Goal: Task Accomplishment & Management: Manage account settings

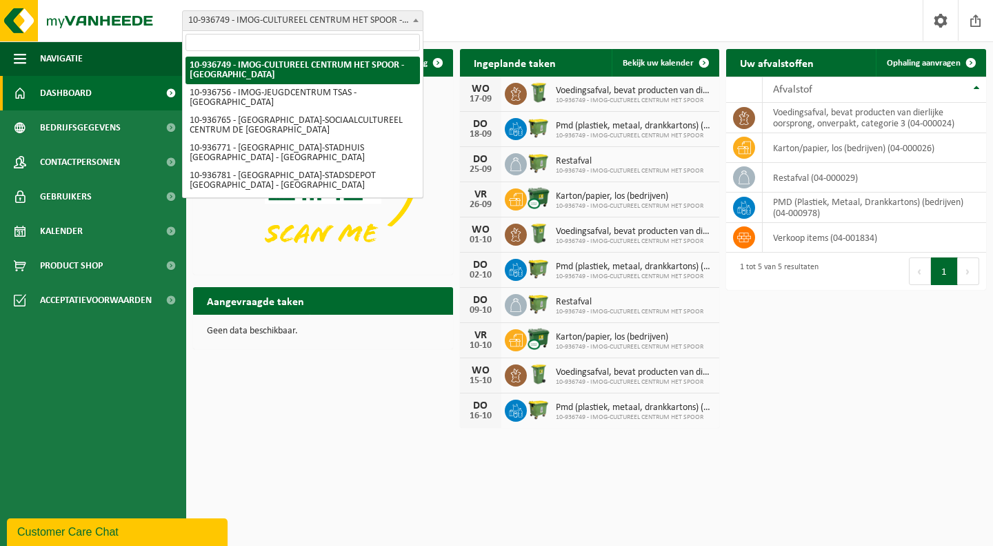
click at [417, 24] on span at bounding box center [416, 20] width 14 height 18
click at [332, 43] on input "search" at bounding box center [303, 42] width 234 height 17
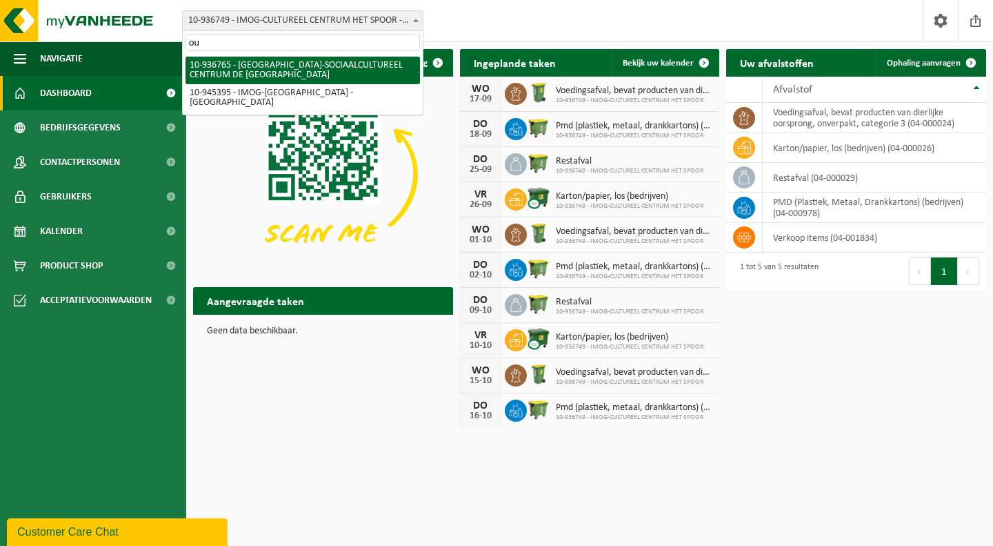
type input "o"
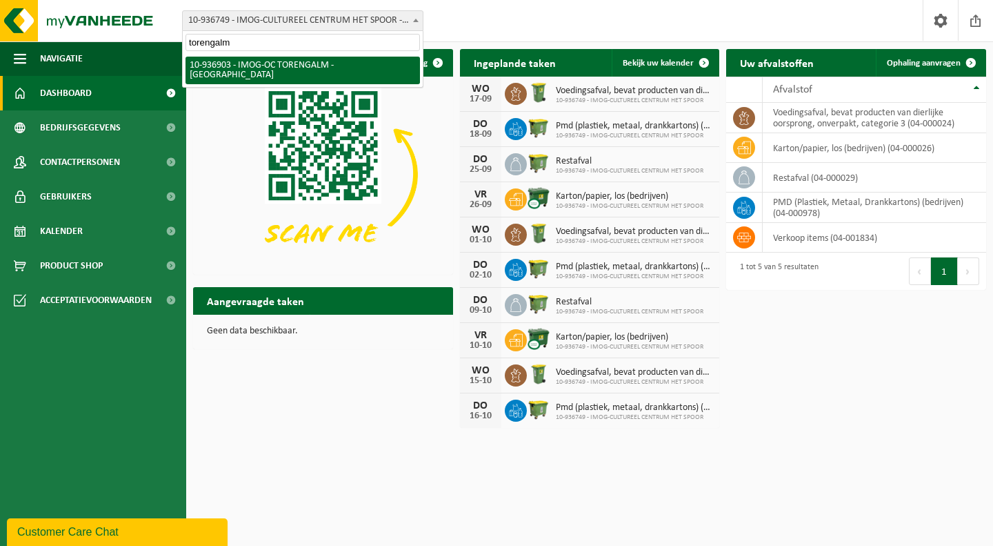
type input "torengalm"
select select "137307"
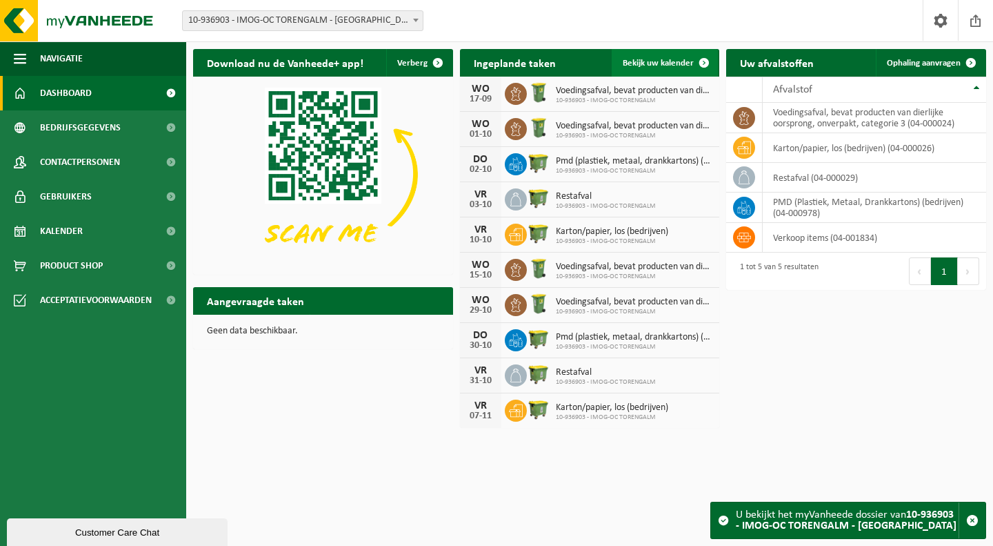
click at [663, 70] on link "Bekijk uw kalender" at bounding box center [665, 63] width 106 height 28
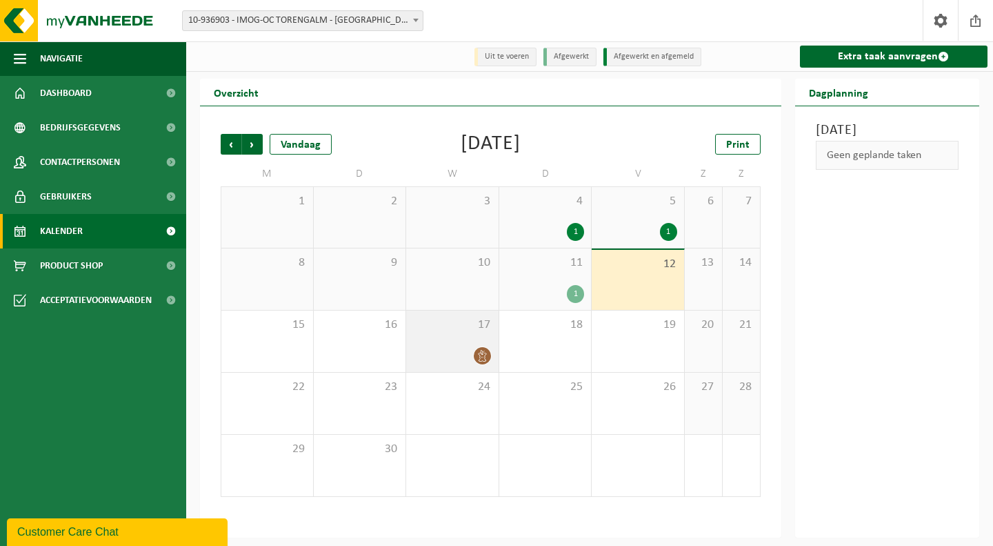
click at [481, 329] on span "17" at bounding box center [452, 324] width 79 height 15
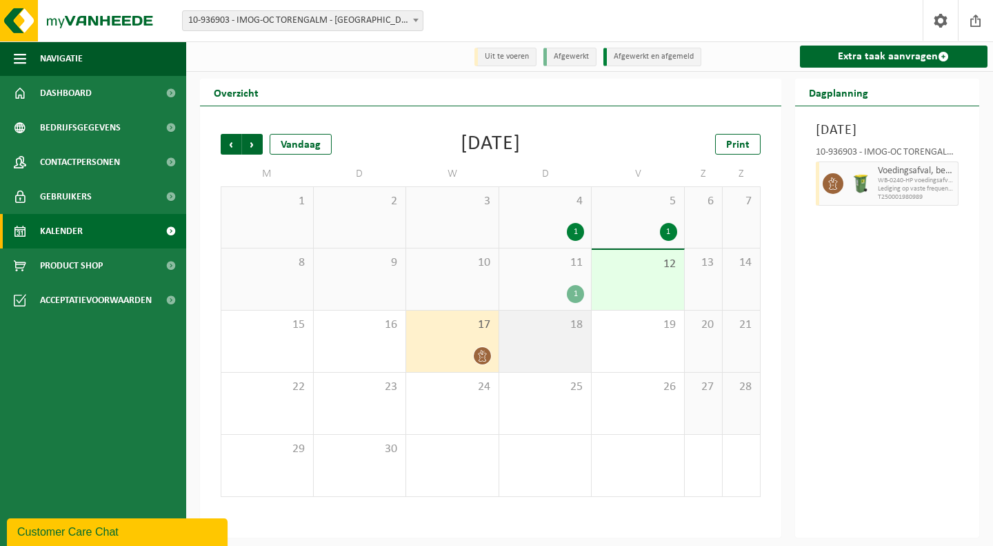
click at [567, 359] on div "18" at bounding box center [545, 340] width 92 height 61
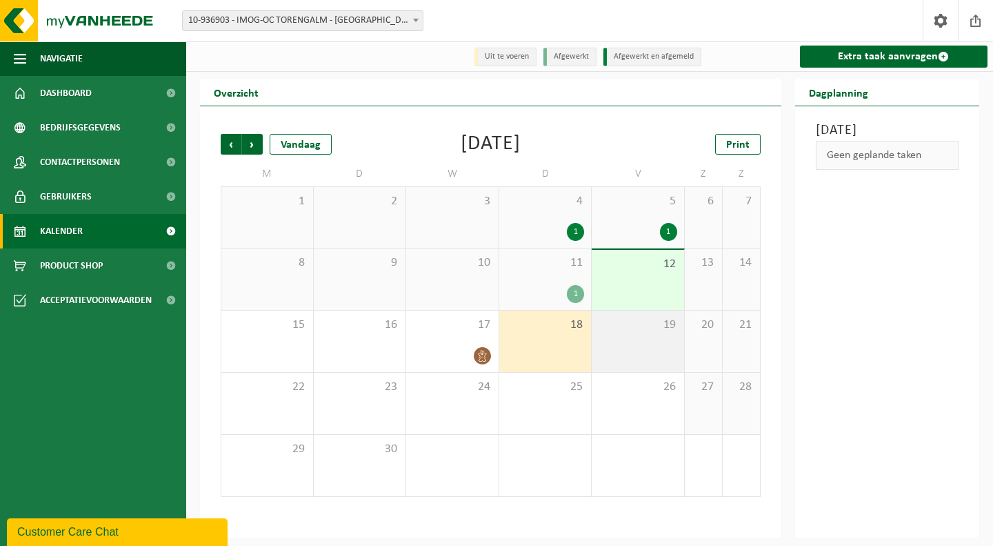
click at [659, 339] on div "19" at bounding box center [638, 340] width 92 height 61
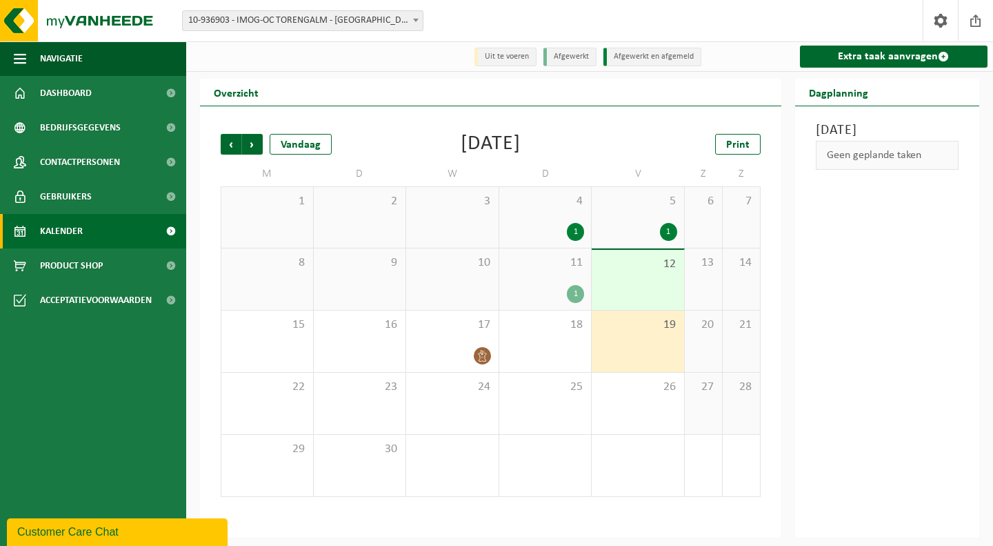
click at [621, 439] on div "3" at bounding box center [638, 464] width 92 height 61
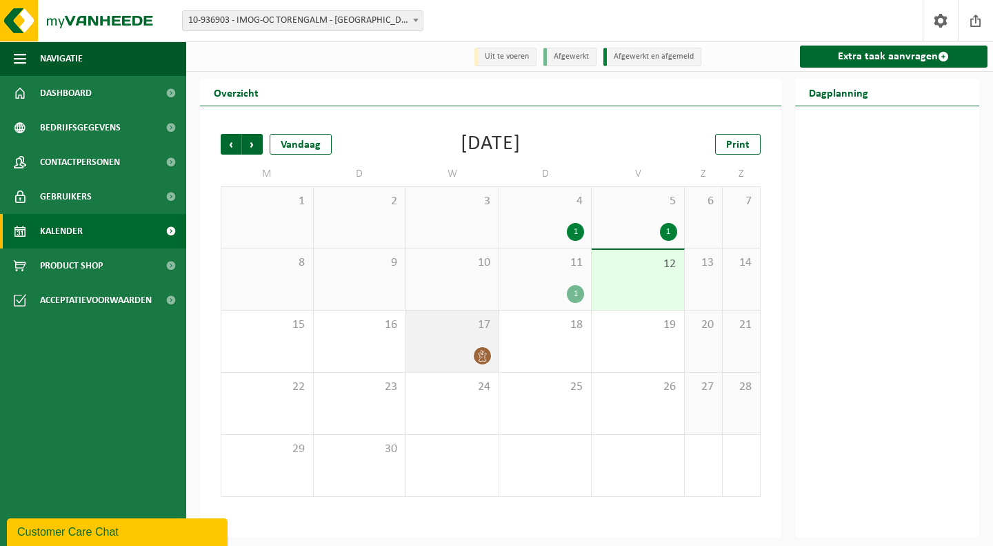
click at [479, 323] on span "17" at bounding box center [452, 324] width 79 height 15
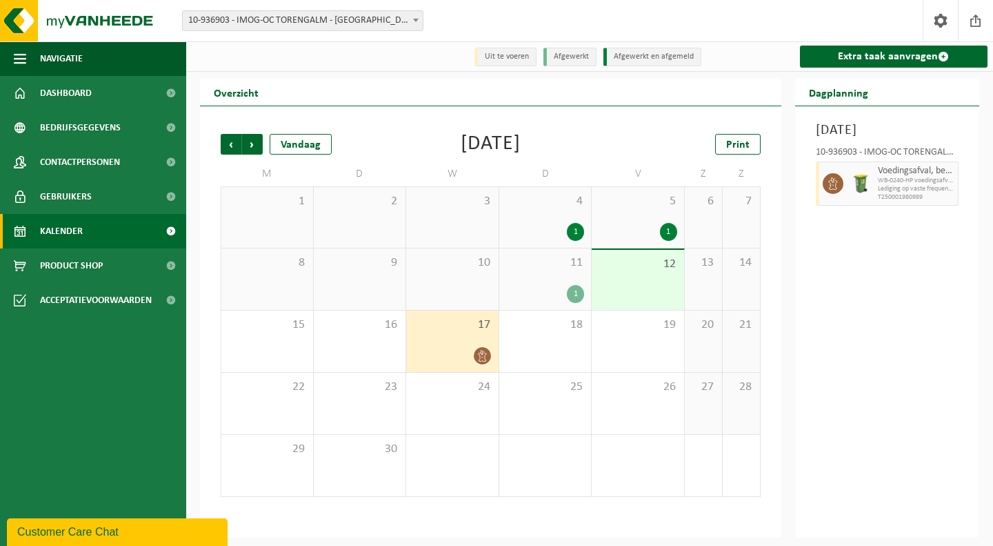
click at [534, 301] on div "1" at bounding box center [545, 294] width 79 height 18
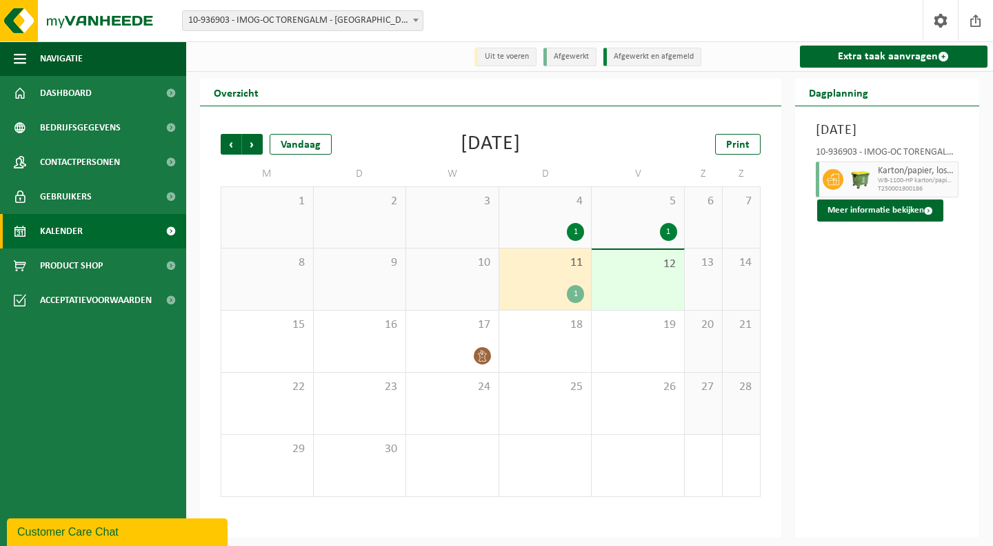
click at [559, 225] on div "1" at bounding box center [545, 232] width 79 height 18
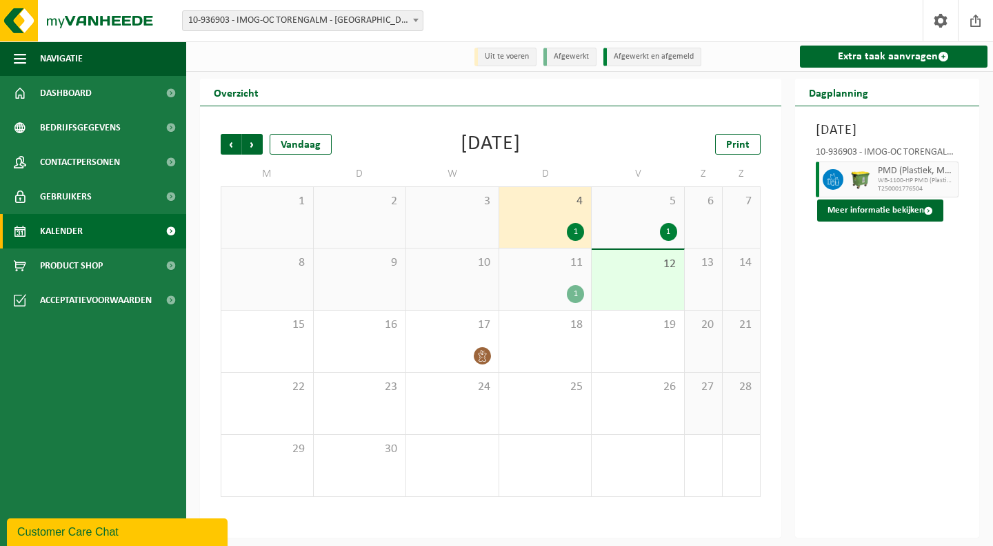
click at [657, 203] on span "5" at bounding box center [638, 201] width 79 height 15
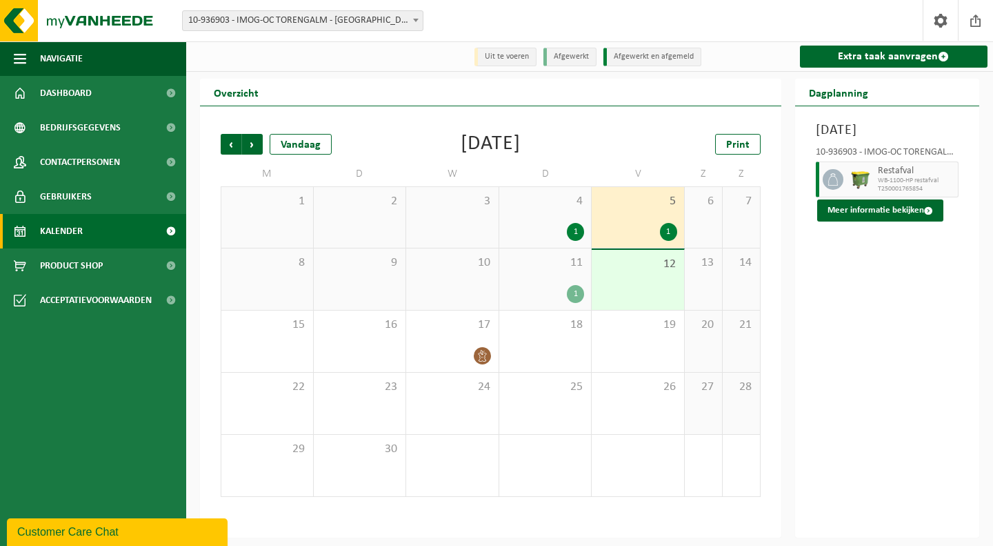
click at [583, 288] on div "1" at bounding box center [545, 294] width 79 height 18
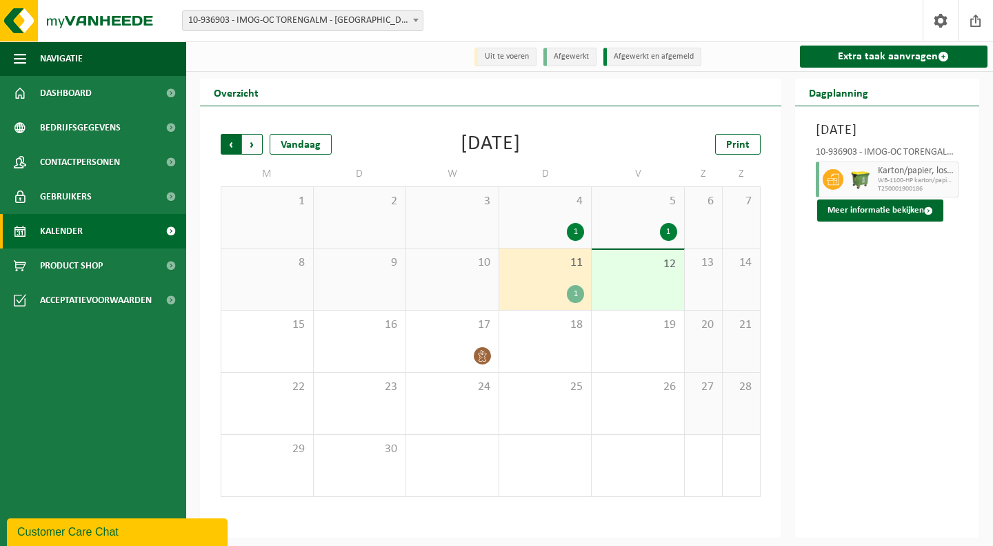
click at [250, 150] on span "Volgende" at bounding box center [252, 144] width 21 height 21
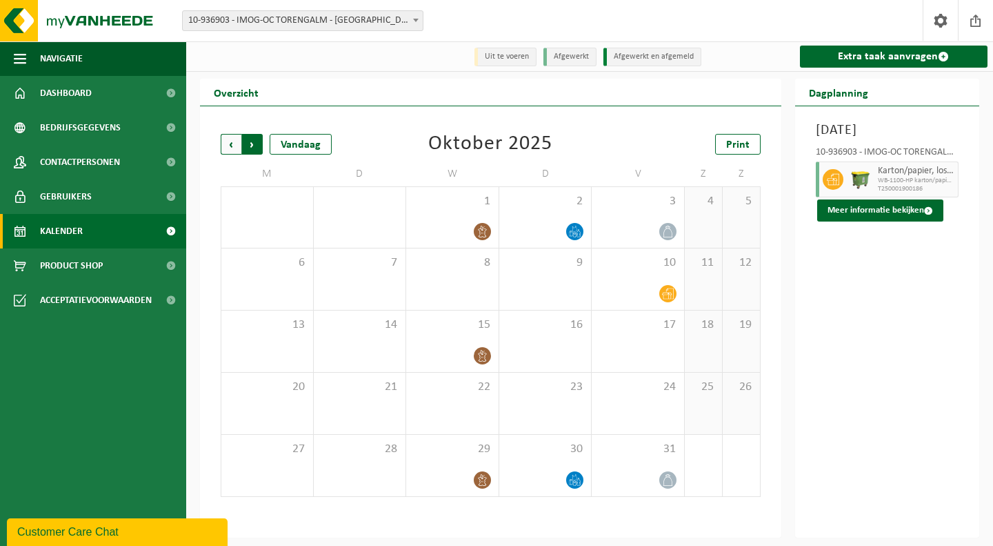
click at [236, 142] on span "Vorige" at bounding box center [231, 144] width 21 height 21
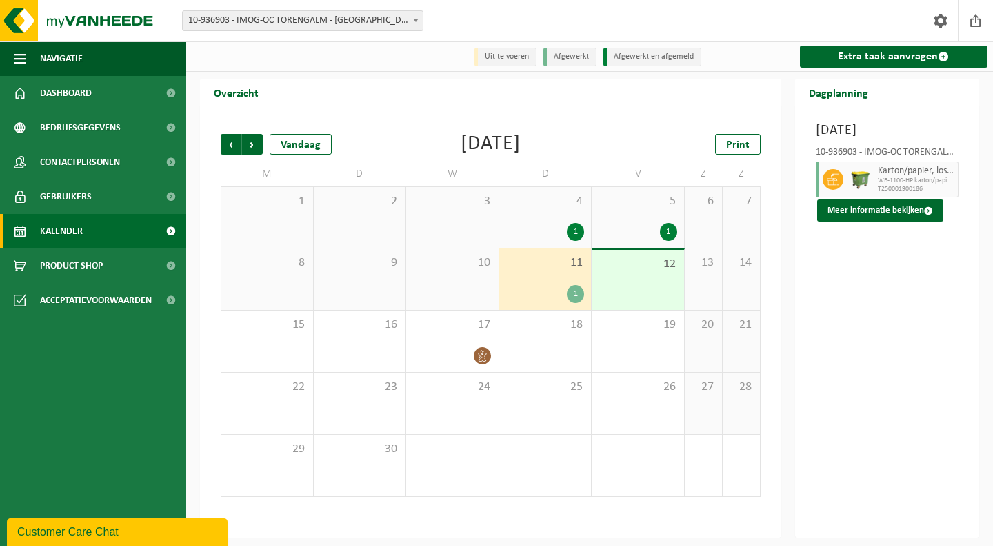
click at [236, 142] on span "Vorige" at bounding box center [231, 144] width 21 height 21
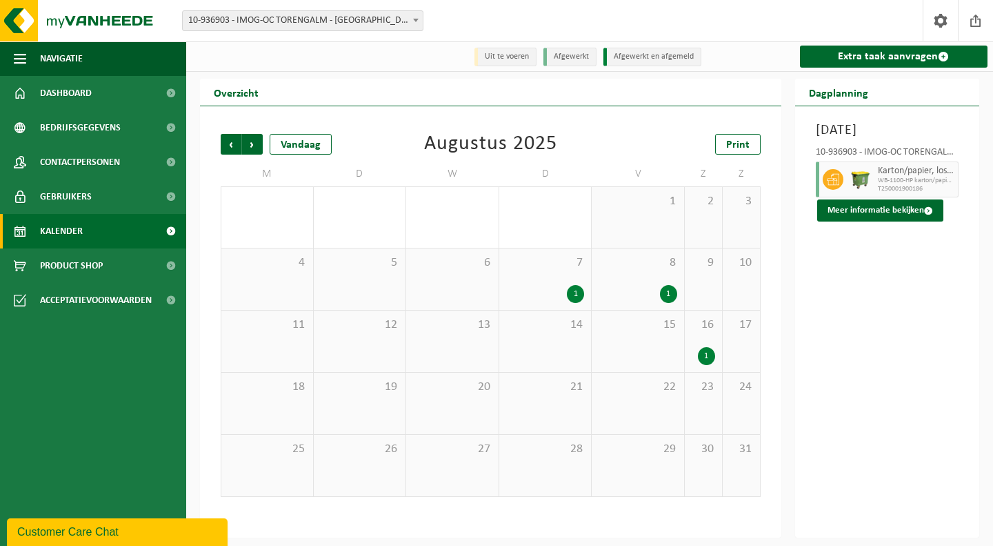
click at [61, 239] on span "Kalender" at bounding box center [61, 231] width 43 height 34
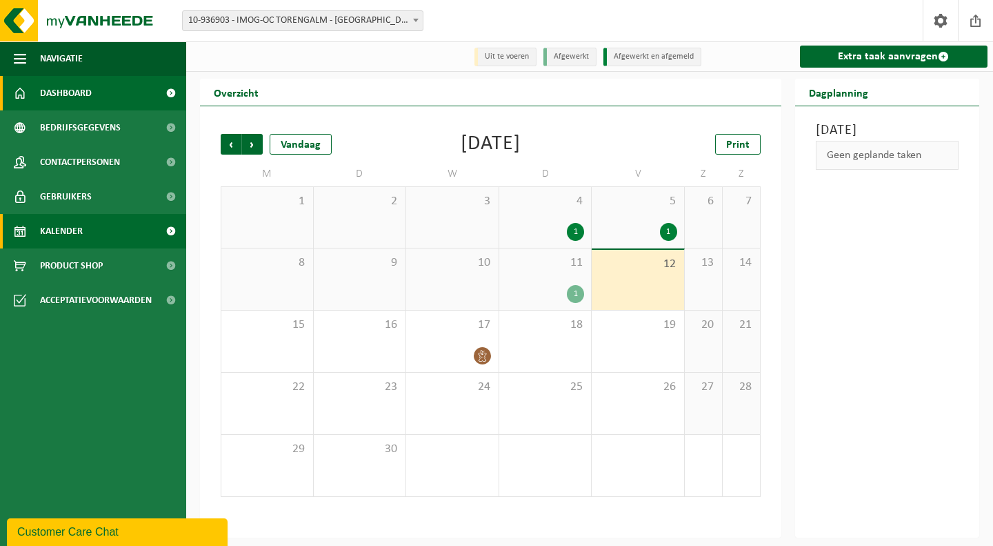
click at [104, 103] on link "Dashboard" at bounding box center [93, 93] width 186 height 34
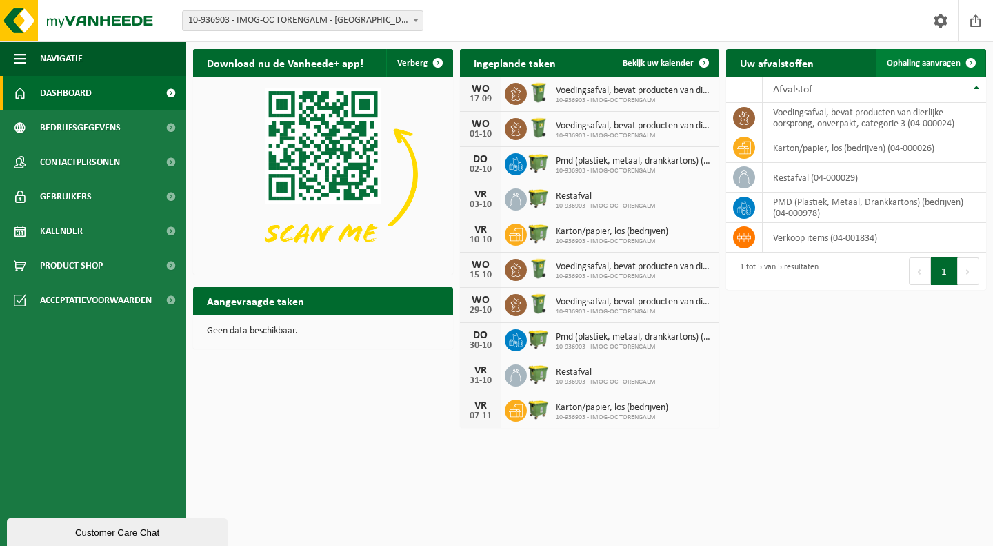
click at [913, 59] on span "Ophaling aanvragen" at bounding box center [924, 63] width 74 height 9
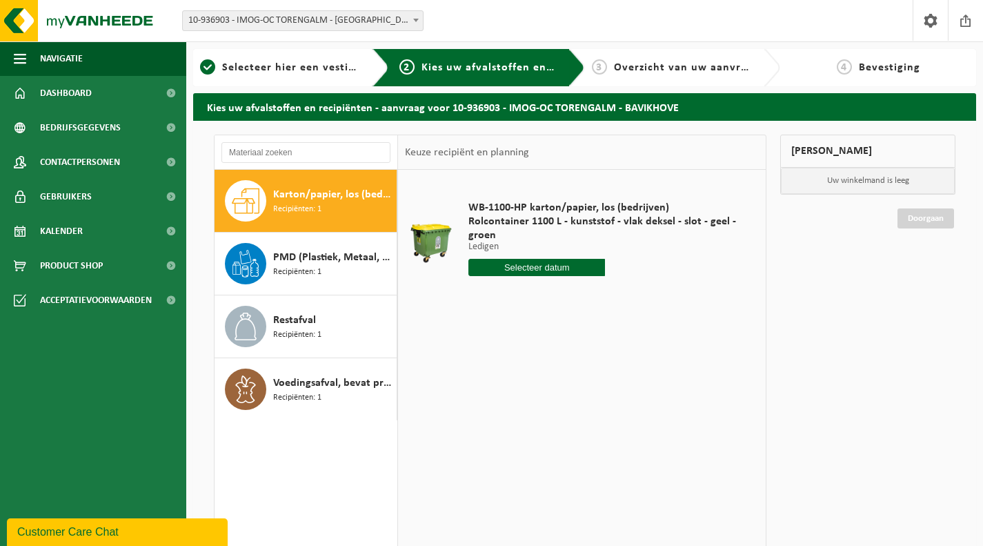
click at [348, 202] on div "Karton/papier, los (bedrijven) Recipiënten: 1" at bounding box center [333, 200] width 120 height 41
click at [509, 266] on input "text" at bounding box center [536, 267] width 137 height 17
click at [582, 396] on div "19" at bounding box center [578, 390] width 24 height 22
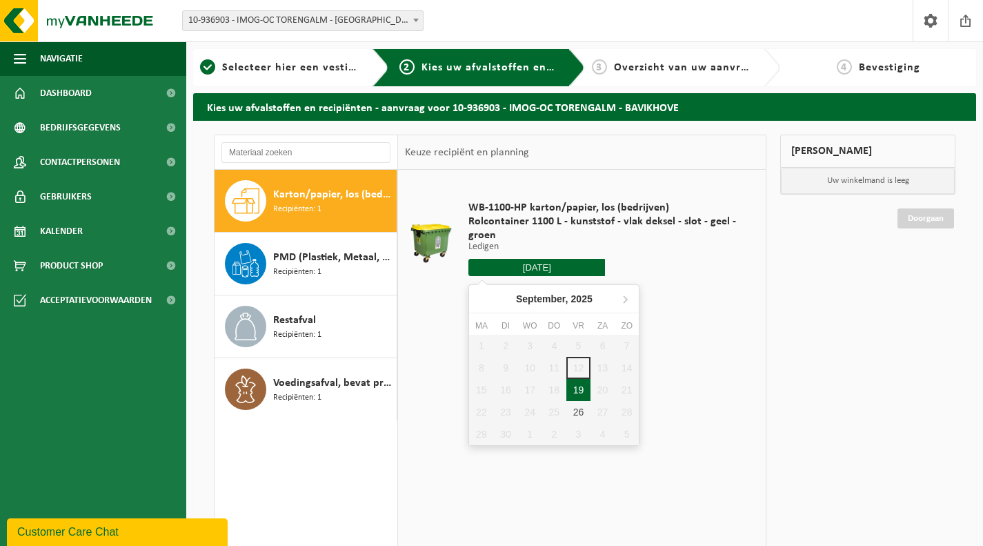
type input "Van 2025-09-19"
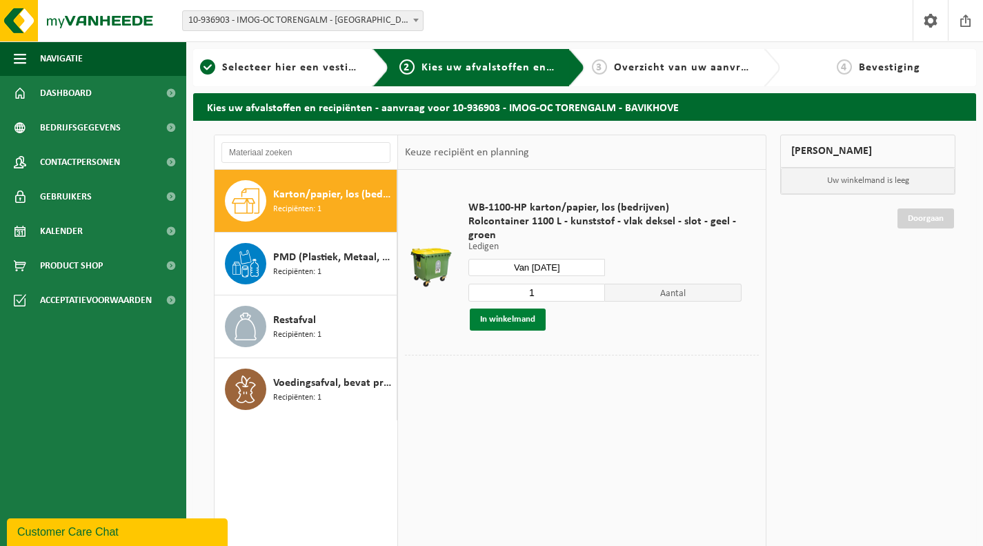
click at [509, 321] on button "In winkelmand" at bounding box center [508, 319] width 76 height 22
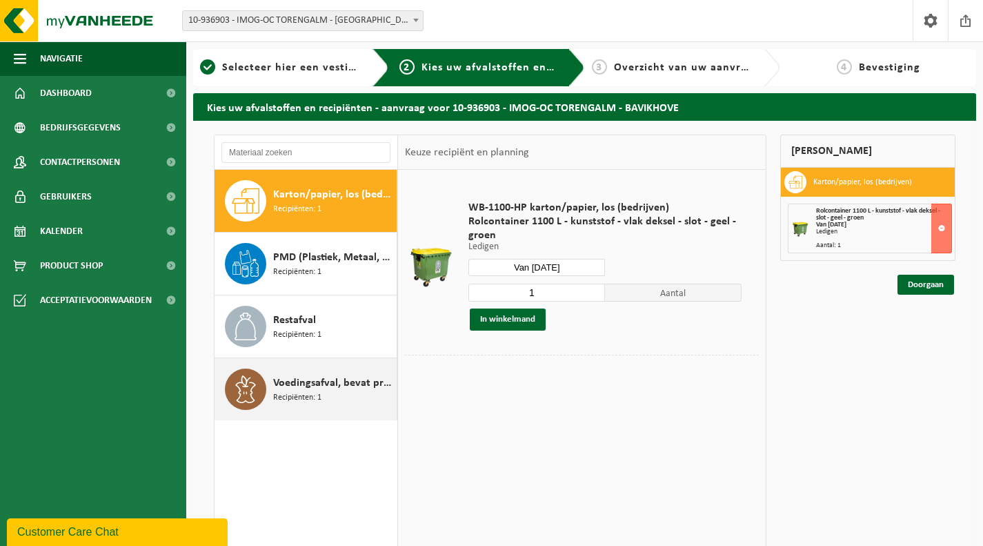
click at [321, 389] on span "Voedingsafval, bevat producten van dierlijke oorsprong, onverpakt, categorie 3" at bounding box center [333, 382] width 120 height 17
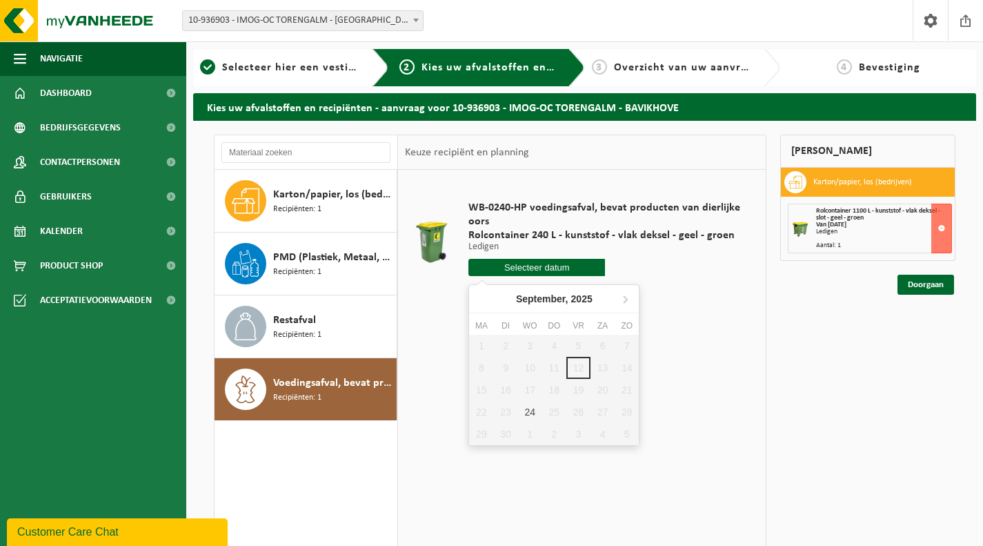
click at [592, 265] on input "text" at bounding box center [536, 267] width 137 height 17
click at [526, 410] on div "24" at bounding box center [530, 412] width 24 height 22
type input "Van 2025-09-24"
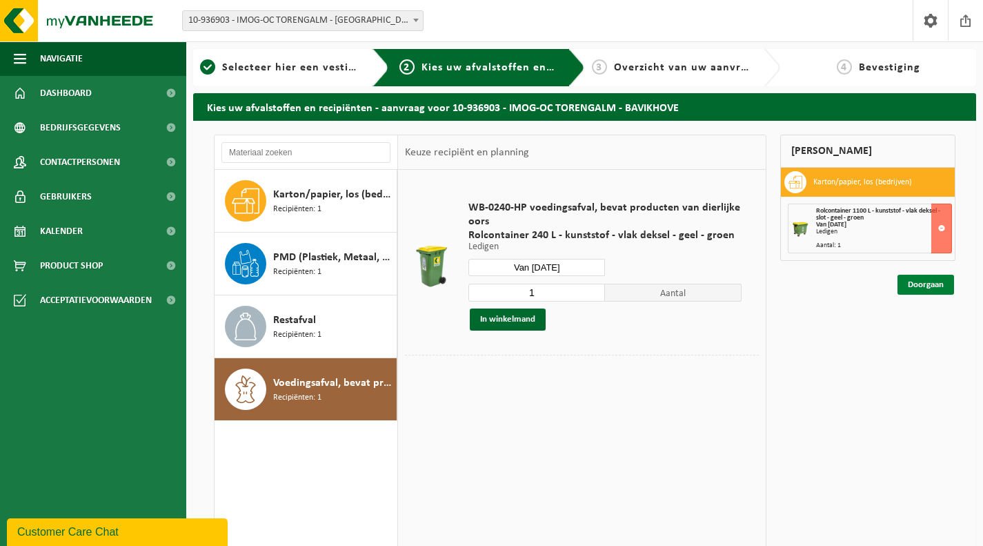
click at [931, 288] on link "Doorgaan" at bounding box center [925, 284] width 57 height 20
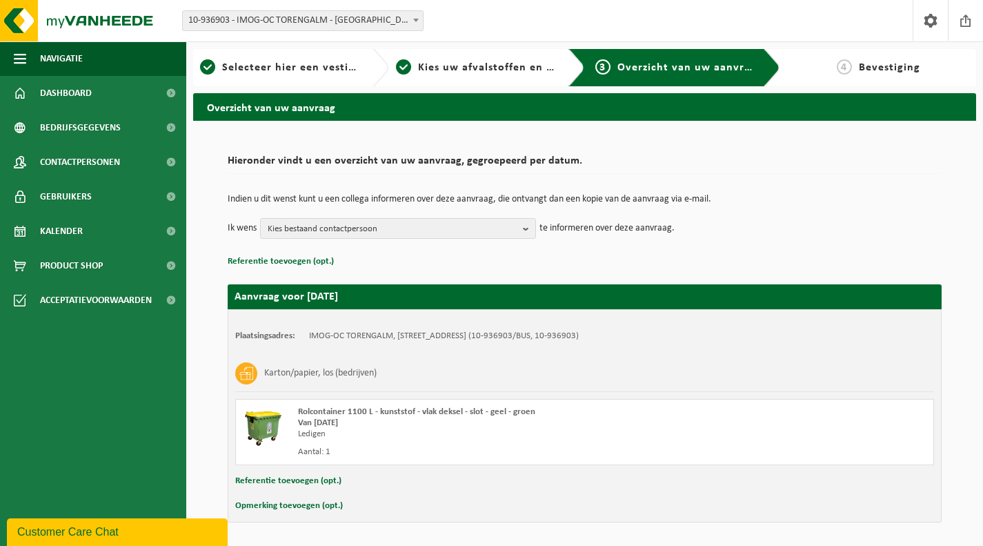
scroll to position [46, 0]
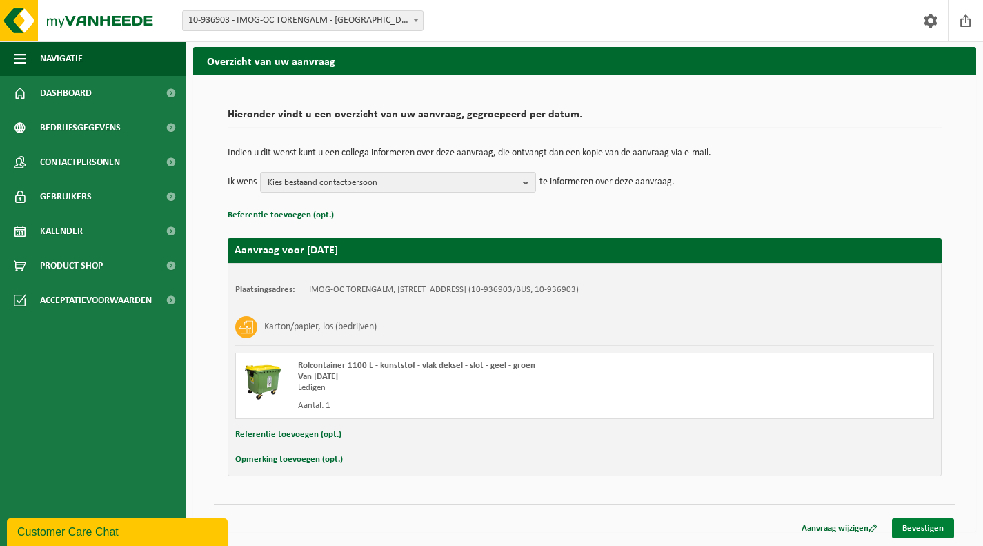
click at [905, 524] on link "Bevestigen" at bounding box center [923, 528] width 62 height 20
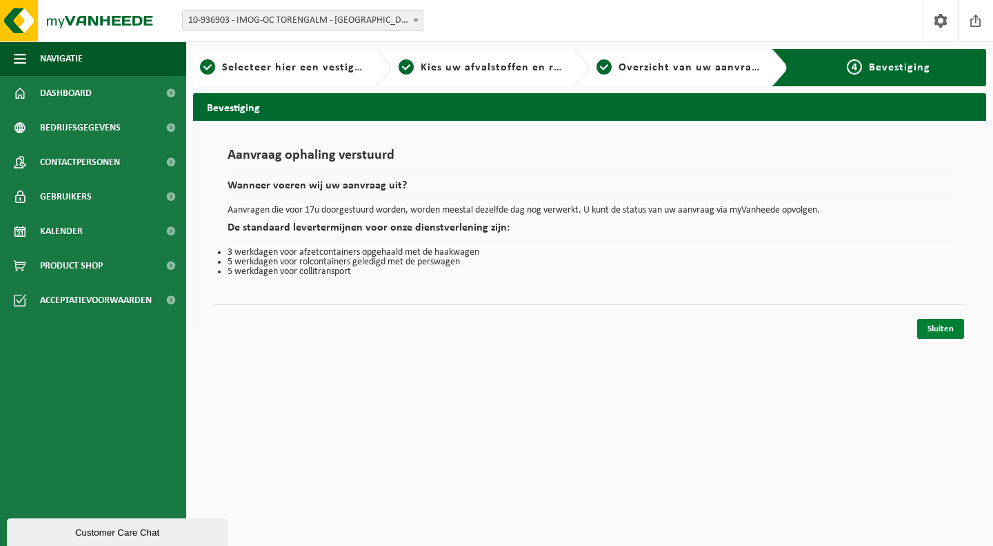
click at [955, 330] on link "Sluiten" at bounding box center [940, 329] width 47 height 20
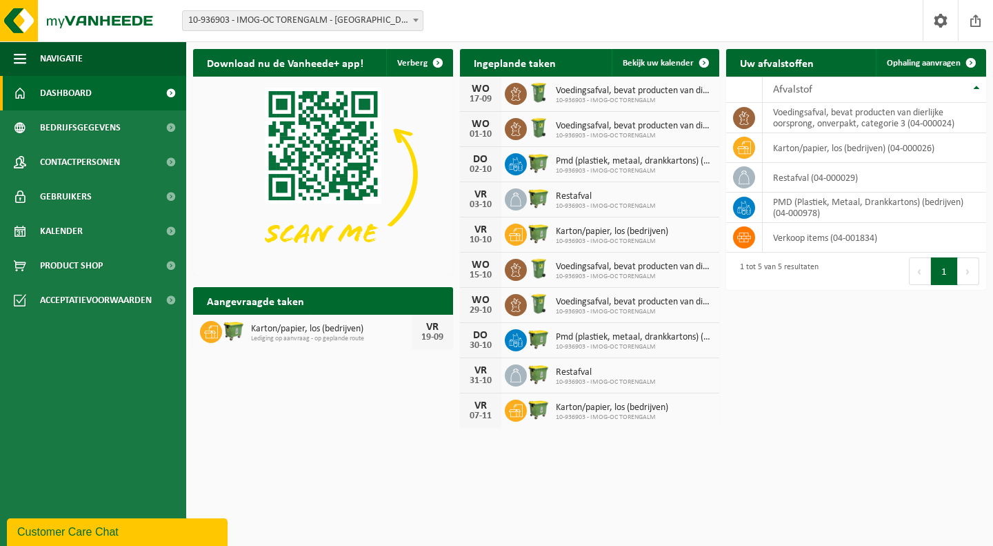
click at [463, 54] on h2 "Ingeplande taken" at bounding box center [515, 62] width 110 height 27
